Goal: Entertainment & Leisure: Consume media (video, audio)

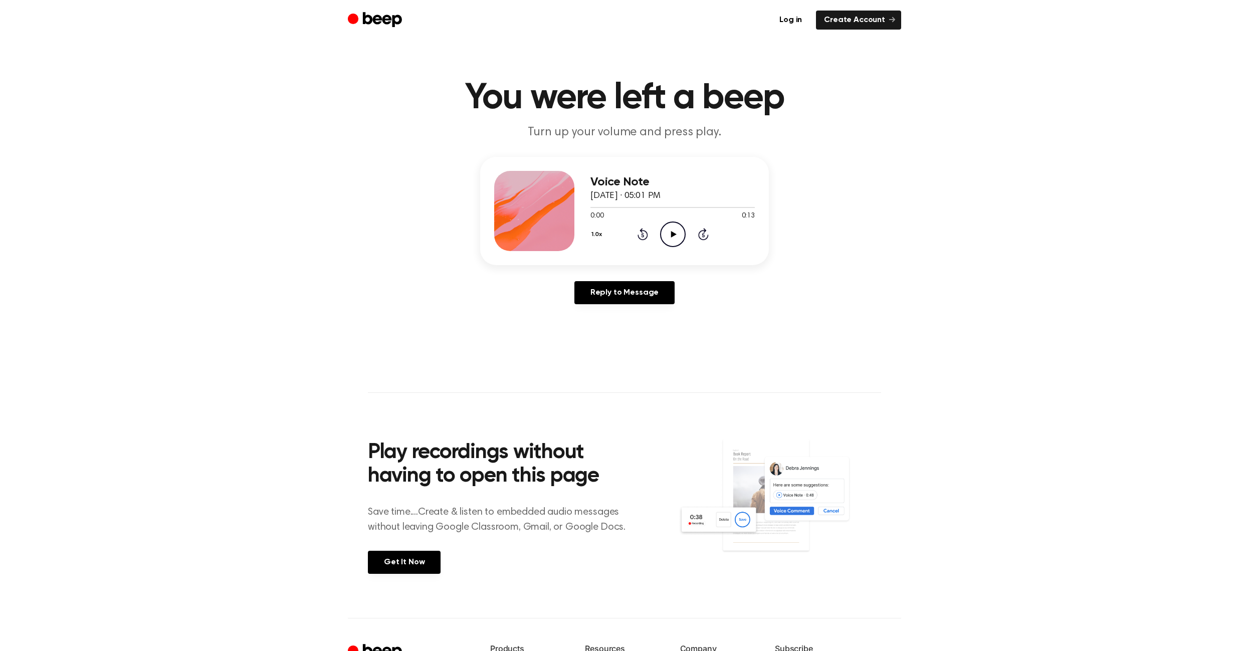
click at [672, 232] on icon at bounding box center [673, 234] width 6 height 7
click at [672, 232] on icon "Pause Audio" at bounding box center [673, 234] width 26 height 26
click at [661, 231] on circle at bounding box center [672, 234] width 25 height 25
click at [677, 230] on icon "Pause Audio" at bounding box center [673, 234] width 26 height 26
click at [270, 515] on main "You were left a beep Turn up your volume and press play. Voice Note June 30, 20…" at bounding box center [624, 309] width 1249 height 618
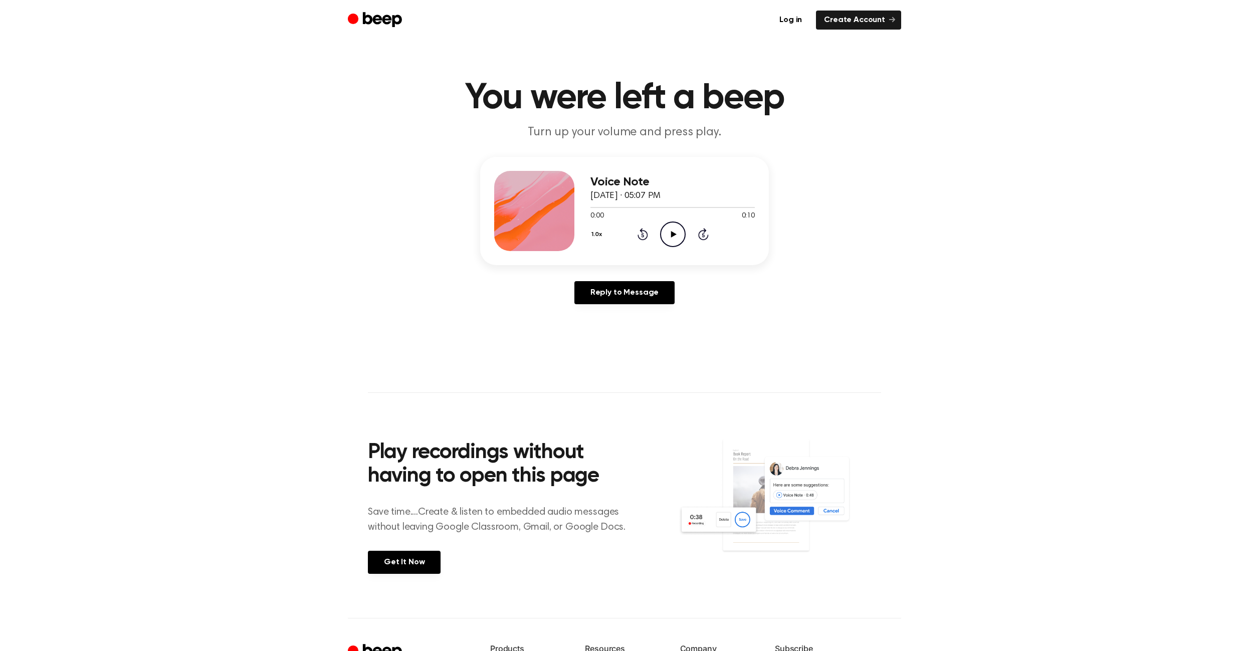
click at [674, 232] on icon "Play Audio" at bounding box center [673, 234] width 26 height 26
click at [672, 236] on icon at bounding box center [672, 234] width 5 height 7
click at [643, 236] on icon "Rewind 5 seconds" at bounding box center [642, 233] width 11 height 13
click at [241, 391] on main "You were left a beep Turn up your volume and press play. Voice Note June 30, 20…" at bounding box center [624, 309] width 1249 height 618
